Goal: Transaction & Acquisition: Purchase product/service

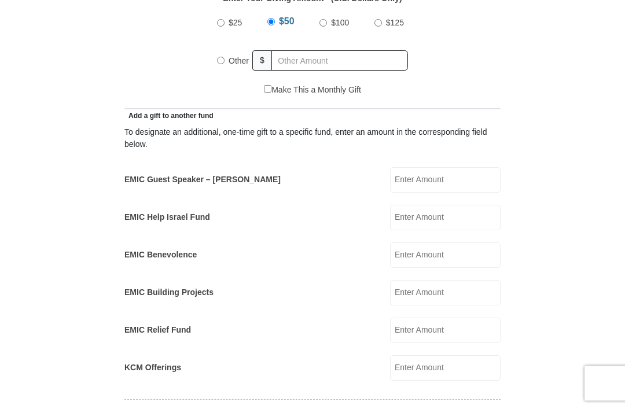
scroll to position [558, 0]
click at [476, 174] on input "EMIC Guest Speaker – Mike Evans" at bounding box center [445, 179] width 111 height 25
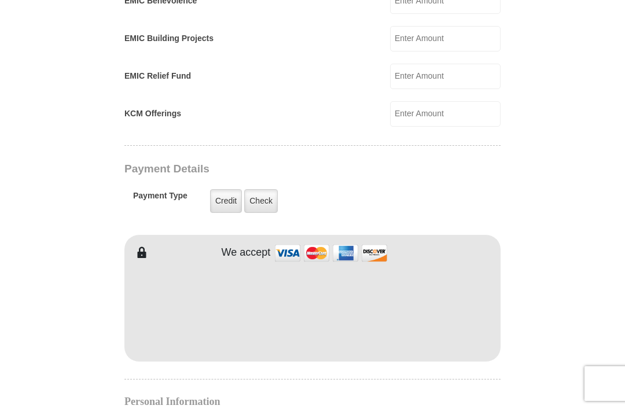
scroll to position [839, 0]
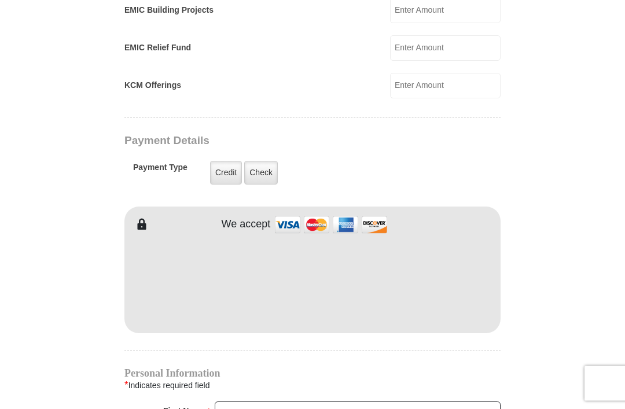
type input "50"
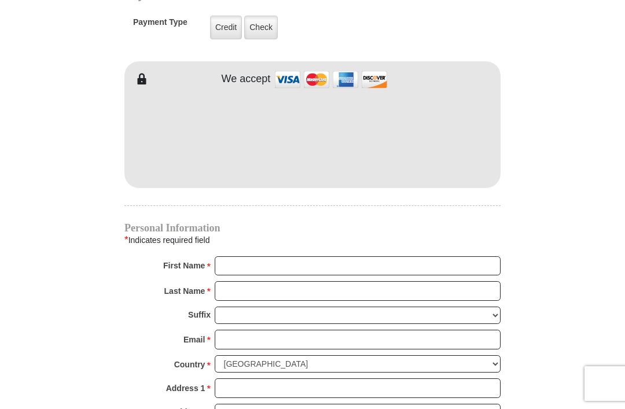
scroll to position [985, 0]
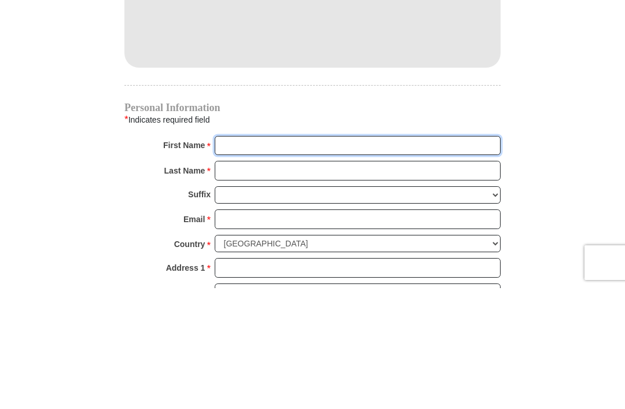
click at [389, 257] on input "First Name *" at bounding box center [358, 267] width 286 height 20
type input "Ann"
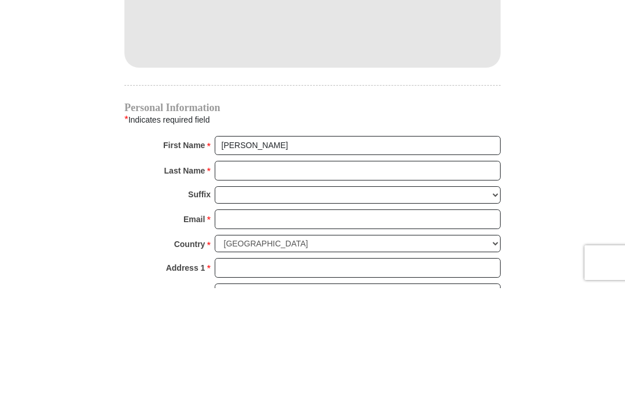
click at [321, 282] on input "Last Name *" at bounding box center [358, 292] width 286 height 20
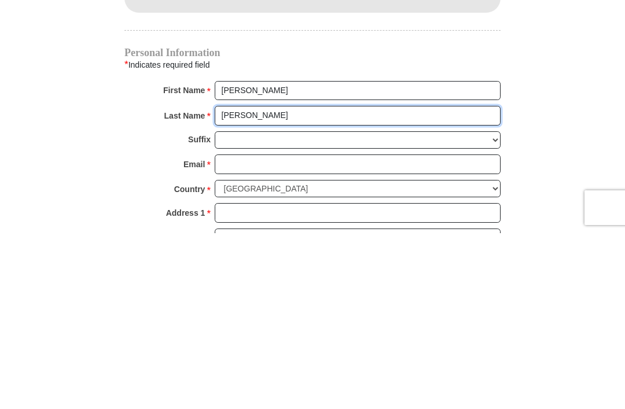
type input "Goodwin"
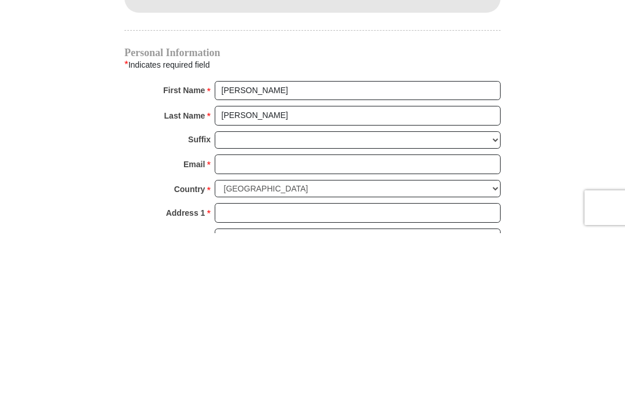
click at [305, 331] on input "Email *" at bounding box center [358, 341] width 286 height 20
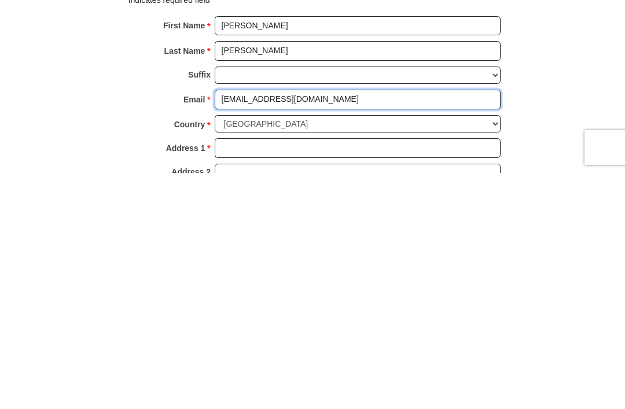
scroll to position [990, 0]
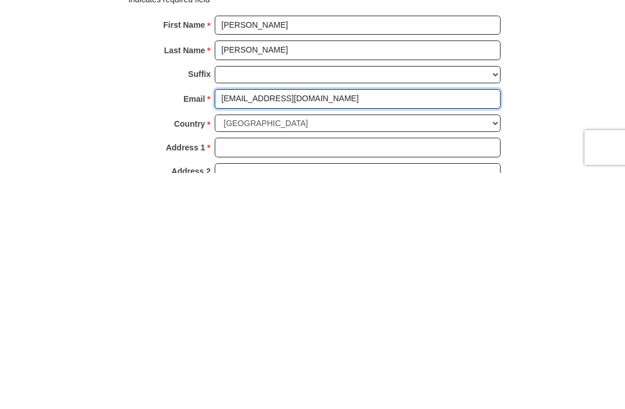
type input "goodwinann08@gmail.com"
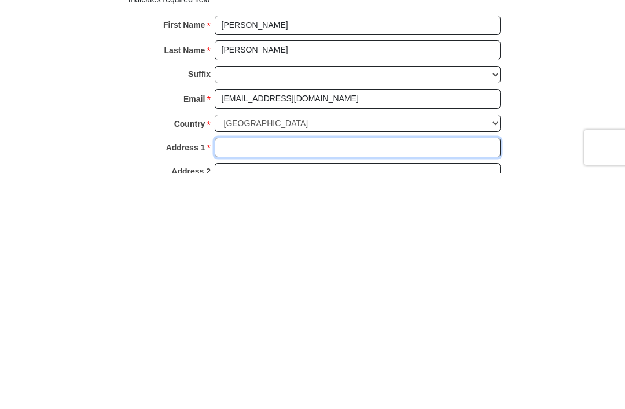
click at [342, 374] on input "Address 1 *" at bounding box center [358, 384] width 286 height 20
type input "6412 Ja Ct NW"
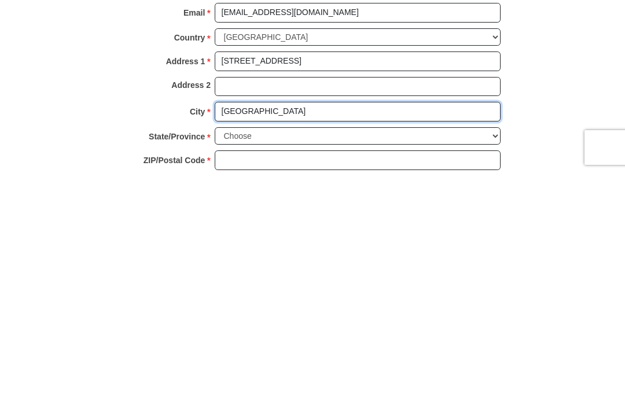
type input "Albuquerque"
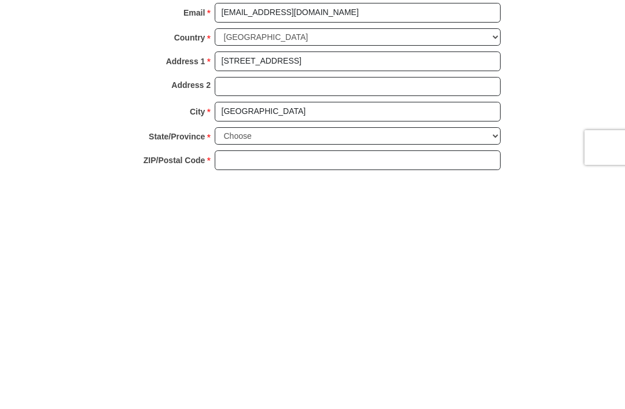
click at [342, 364] on select "Choose Alabama Alaska American Samoa Arizona Arkansas Armed Forces Americas Arm…" at bounding box center [358, 373] width 286 height 18
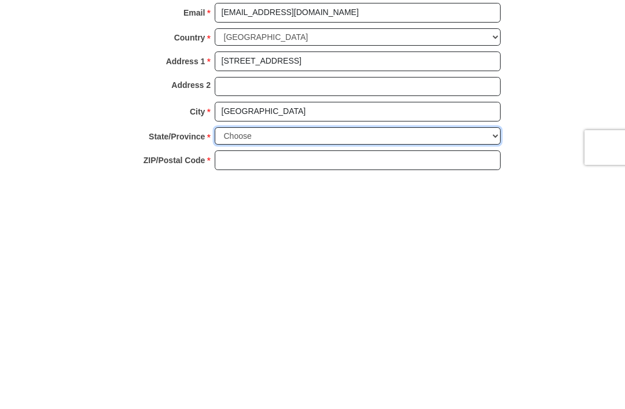
scroll to position [1312, 0]
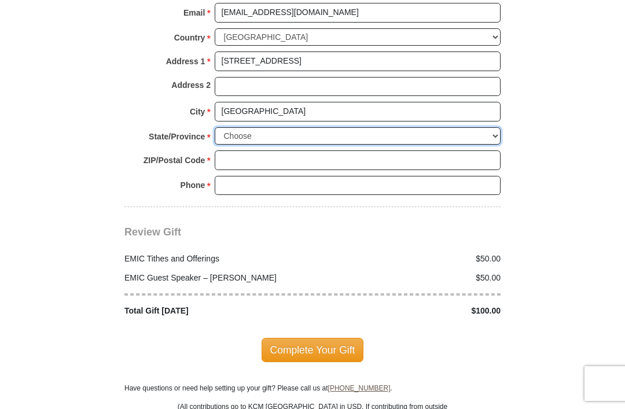
select select "NM"
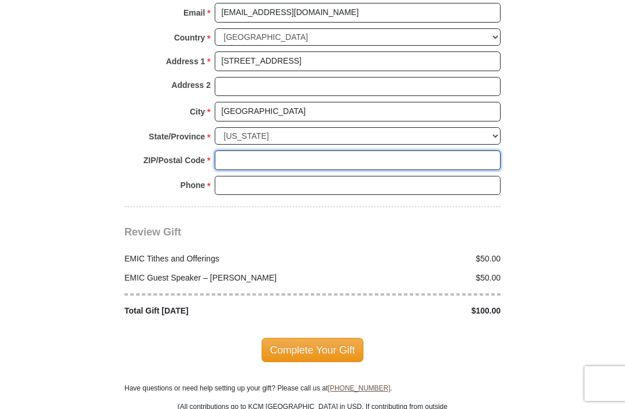
click at [322, 151] on input "ZIP/Postal Code *" at bounding box center [358, 161] width 286 height 20
type input "87120"
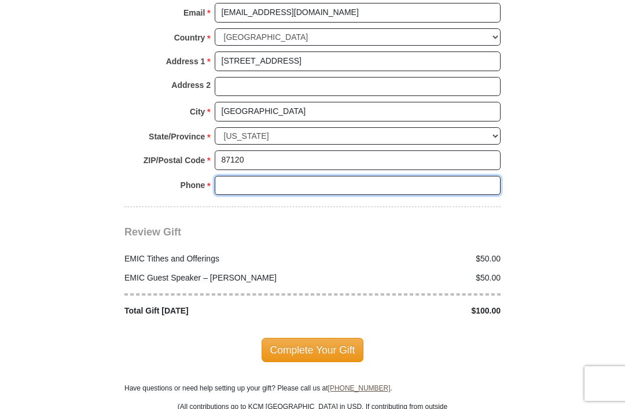
click at [315, 178] on input "Phone * *" at bounding box center [358, 186] width 286 height 20
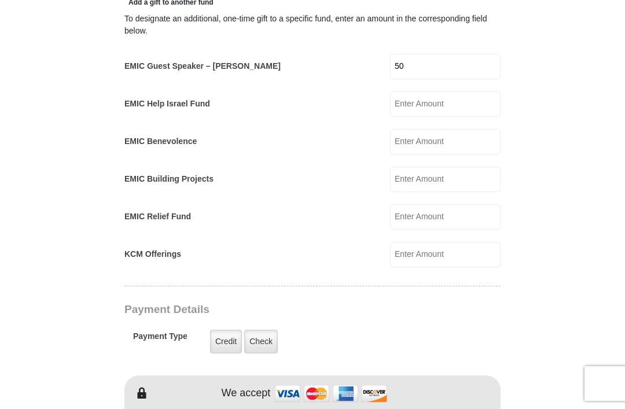
scroll to position [668, 0]
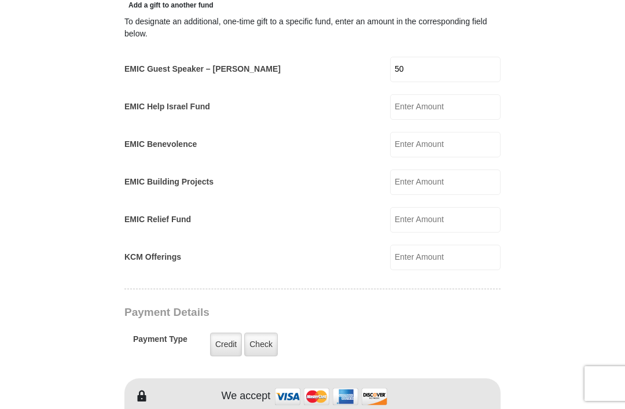
type input "505-792-0930"
click at [452, 113] on input "EMIC Help Israel Fund" at bounding box center [445, 106] width 111 height 25
type input "50"
click at [476, 65] on input "50" at bounding box center [445, 69] width 111 height 25
type input "5"
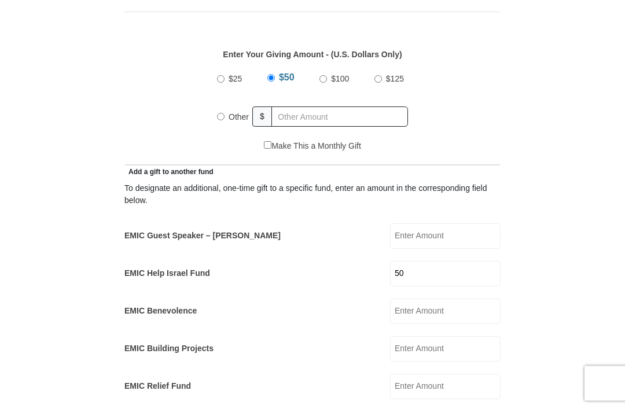
scroll to position [501, 0]
click at [461, 236] on input "EMIC Guest Speaker – Mike Evans" at bounding box center [445, 235] width 111 height 25
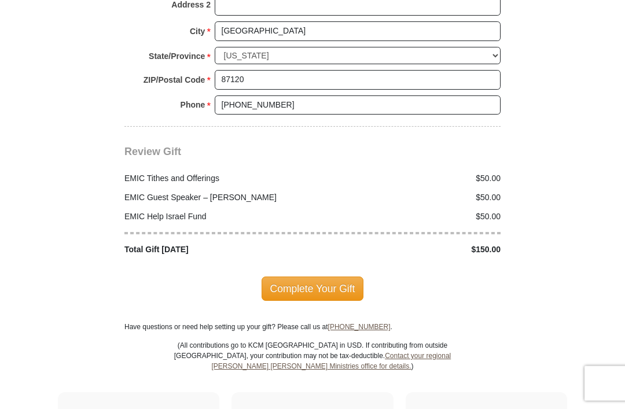
scroll to position [1393, 0]
type input "50"
click at [311, 279] on span "Complete Your Gift" at bounding box center [313, 289] width 102 height 24
